Goal: Transaction & Acquisition: Purchase product/service

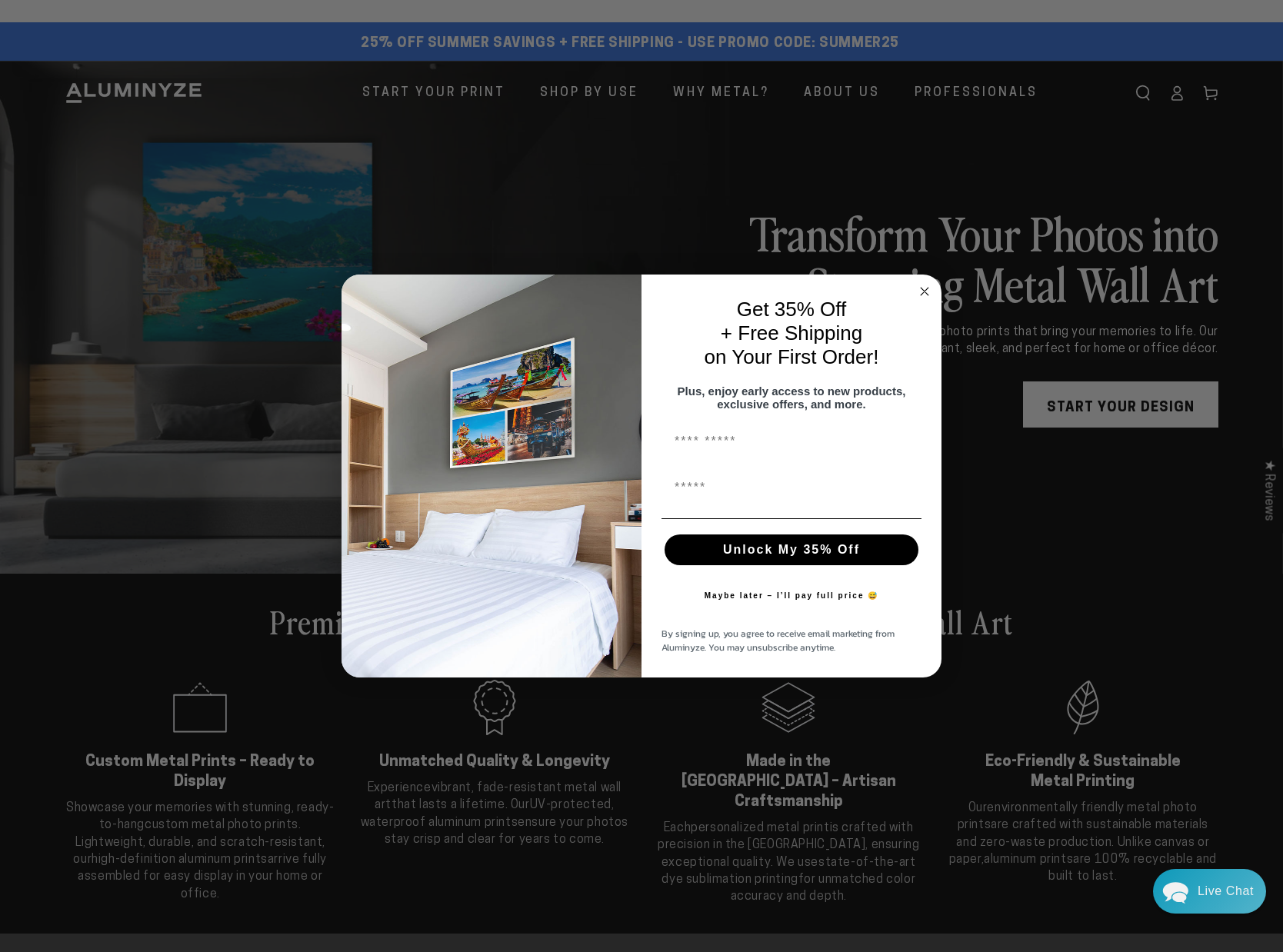
click at [924, 284] on icon "Close dialog" at bounding box center [925, 291] width 18 height 18
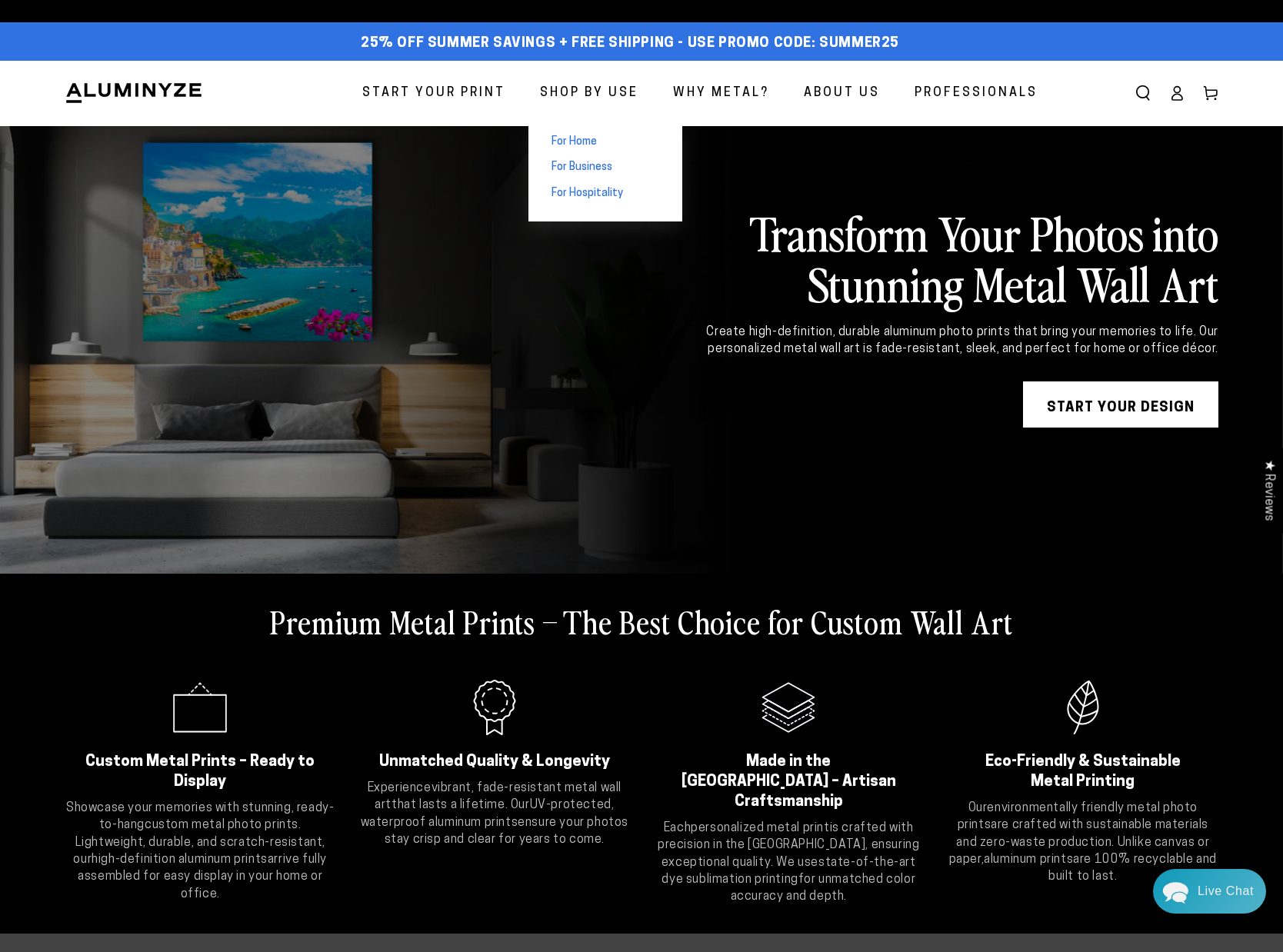
click at [596, 168] on span "For Business" at bounding box center [581, 167] width 61 height 15
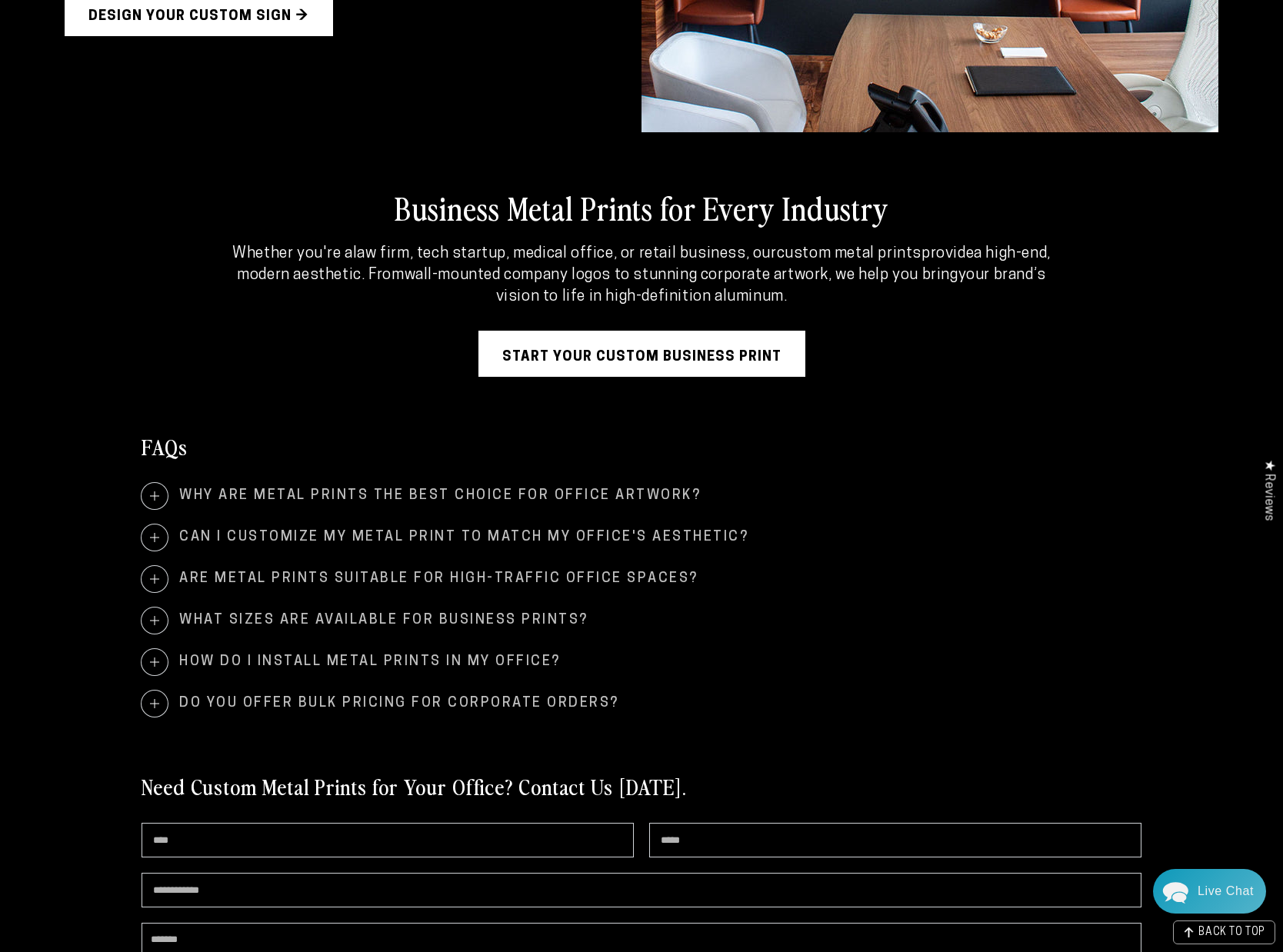
scroll to position [3076, 0]
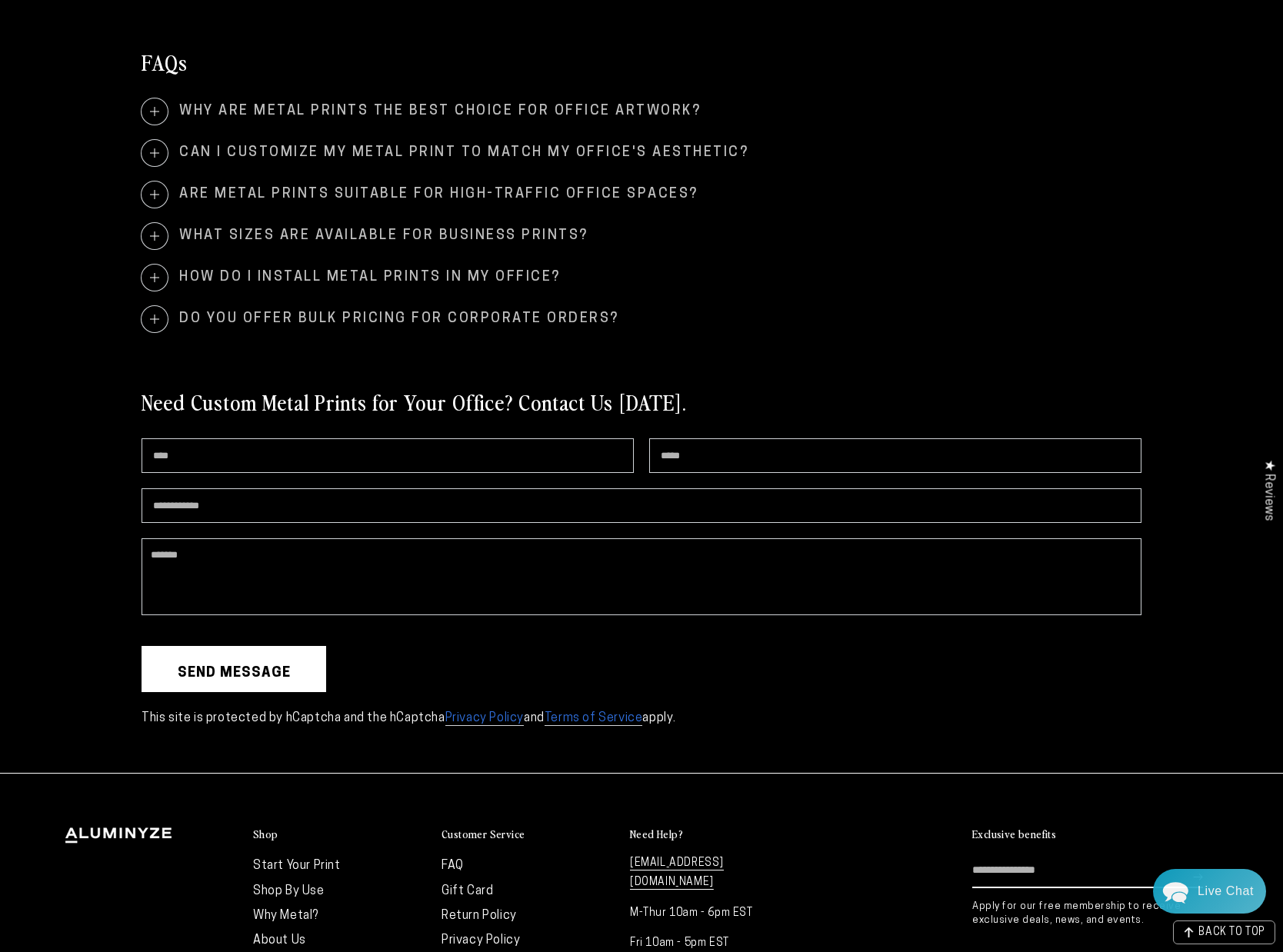
click at [155, 237] on span at bounding box center [154, 236] width 26 height 26
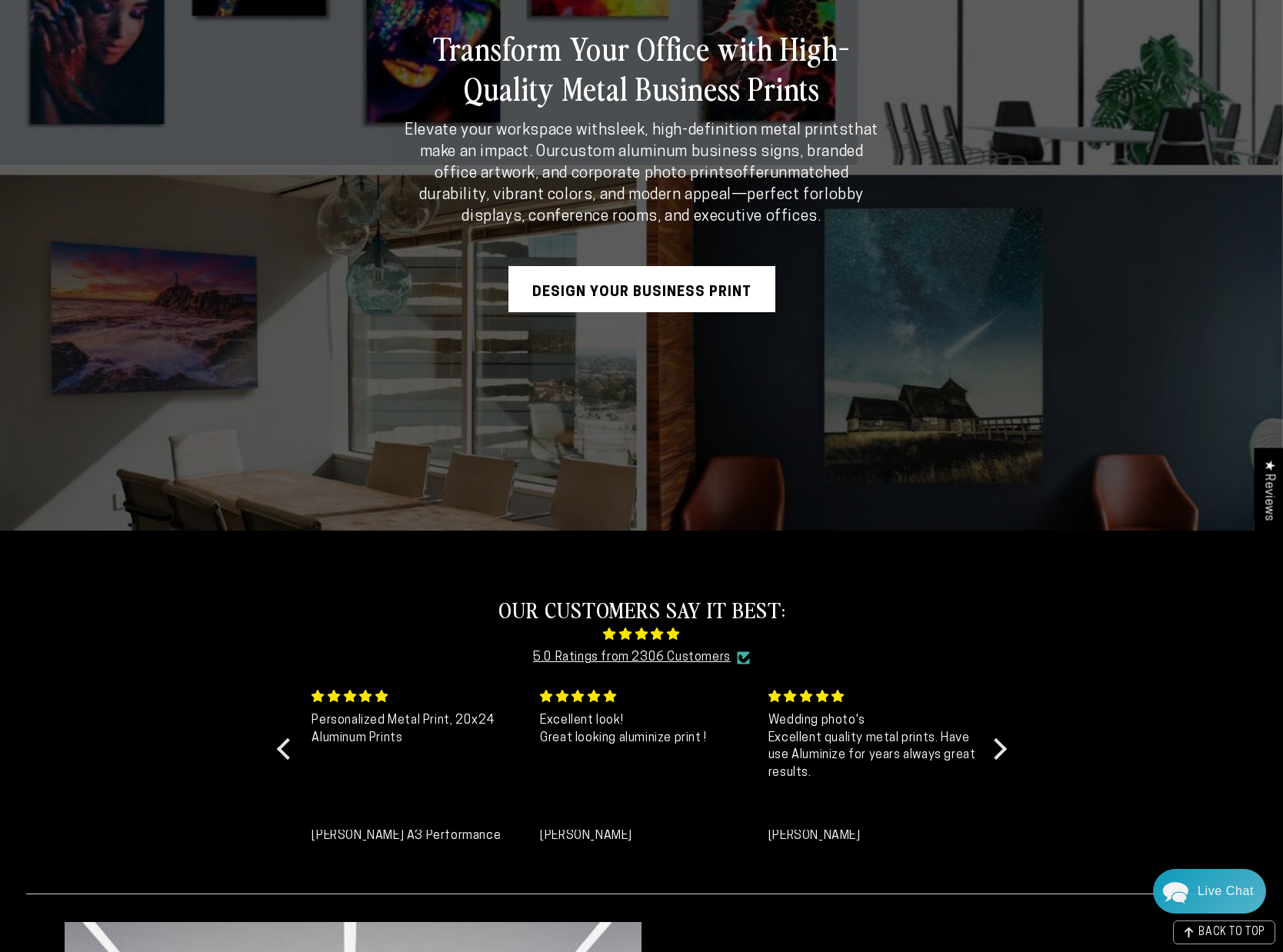
scroll to position [0, 0]
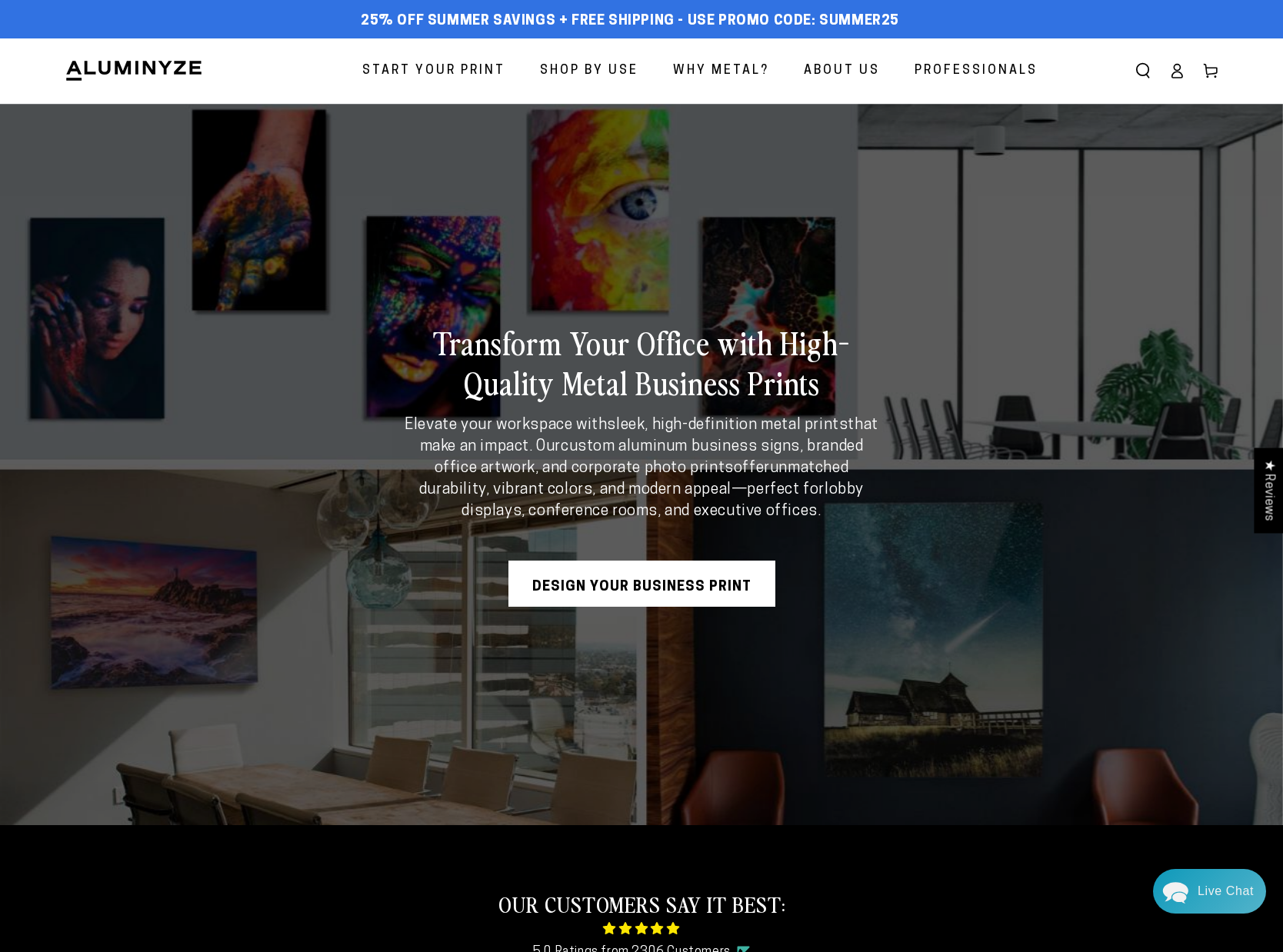
click at [479, 73] on span "Start Your Print" at bounding box center [434, 71] width 143 height 23
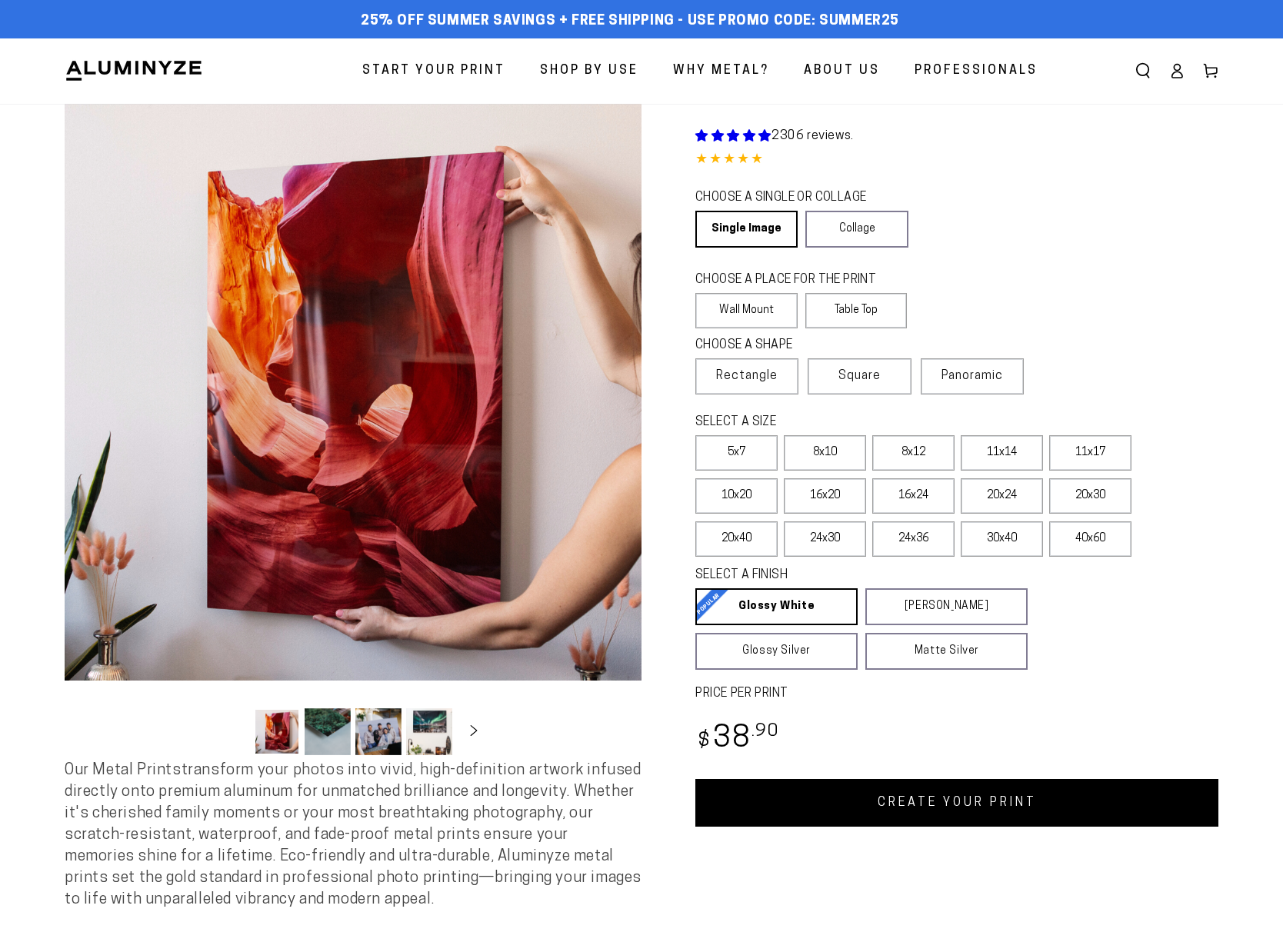
select select "**********"
